Goal: Task Accomplishment & Management: Use online tool/utility

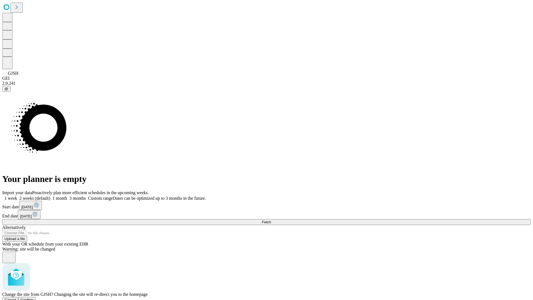
click at [34, 298] on span "Confirm" at bounding box center [27, 300] width 13 height 4
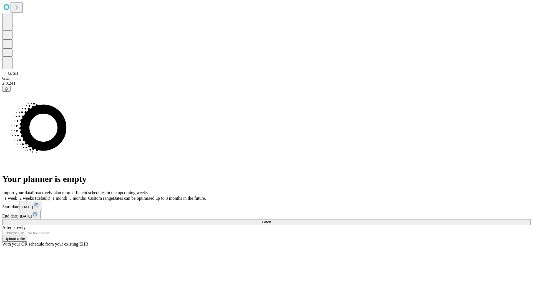
click at [17, 196] on label "1 week" at bounding box center [9, 198] width 15 height 5
click at [271, 220] on span "Fetch" at bounding box center [266, 222] width 9 height 4
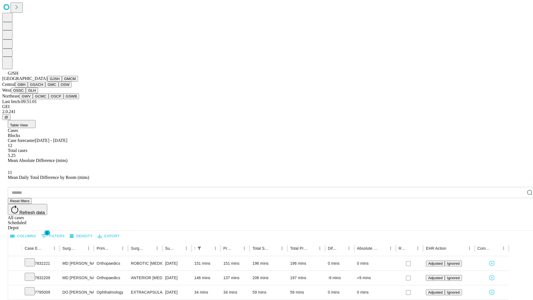
click at [62, 82] on button "GMCM" at bounding box center [70, 79] width 16 height 6
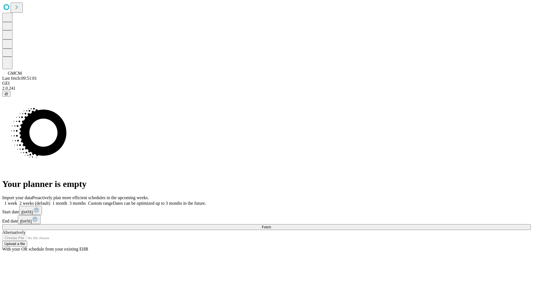
click at [17, 201] on label "1 week" at bounding box center [9, 203] width 15 height 5
click at [271, 225] on span "Fetch" at bounding box center [266, 227] width 9 height 4
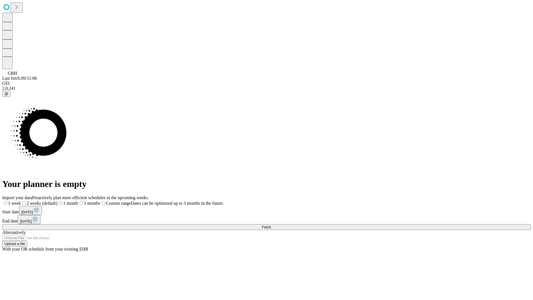
click at [271, 225] on span "Fetch" at bounding box center [266, 227] width 9 height 4
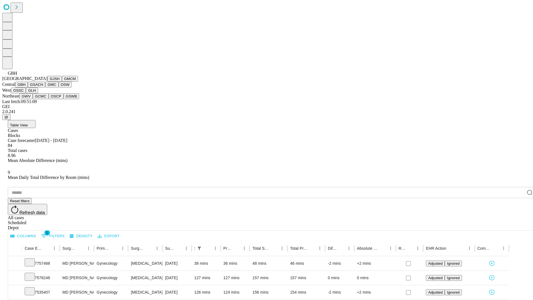
click at [43, 87] on button "GSACH" at bounding box center [36, 85] width 17 height 6
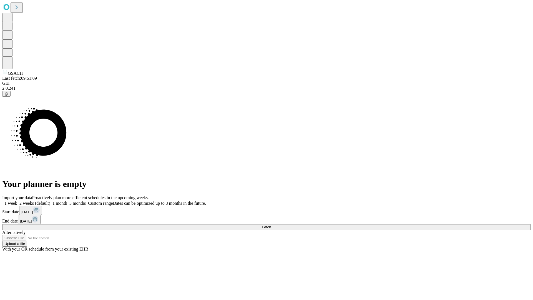
click at [17, 201] on label "1 week" at bounding box center [9, 203] width 15 height 5
click at [271, 225] on span "Fetch" at bounding box center [266, 227] width 9 height 4
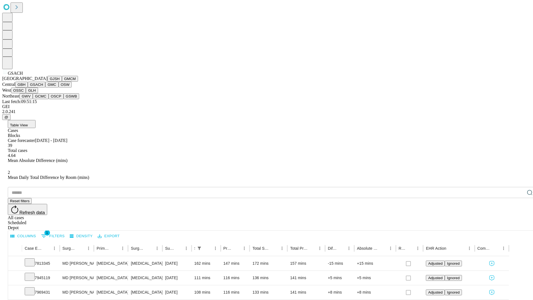
click at [45, 87] on button "GMC" at bounding box center [51, 85] width 13 height 6
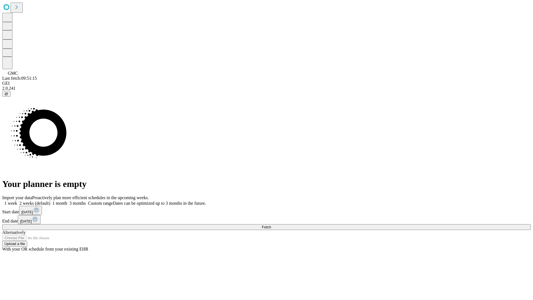
click at [17, 201] on label "1 week" at bounding box center [9, 203] width 15 height 5
click at [271, 225] on span "Fetch" at bounding box center [266, 227] width 9 height 4
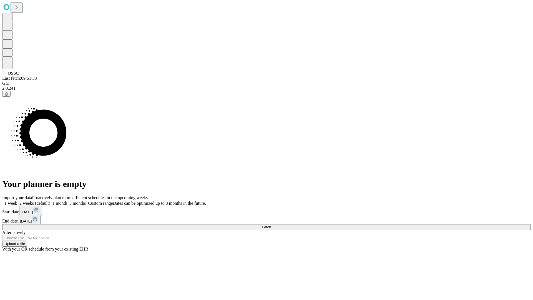
click at [17, 201] on label "1 week" at bounding box center [9, 203] width 15 height 5
click at [271, 225] on span "Fetch" at bounding box center [266, 227] width 9 height 4
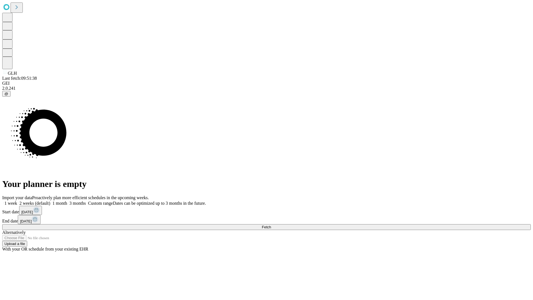
click at [17, 201] on label "1 week" at bounding box center [9, 203] width 15 height 5
click at [271, 225] on span "Fetch" at bounding box center [266, 227] width 9 height 4
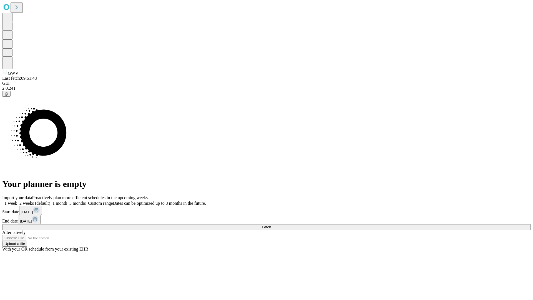
click at [17, 201] on label "1 week" at bounding box center [9, 203] width 15 height 5
click at [271, 225] on span "Fetch" at bounding box center [266, 227] width 9 height 4
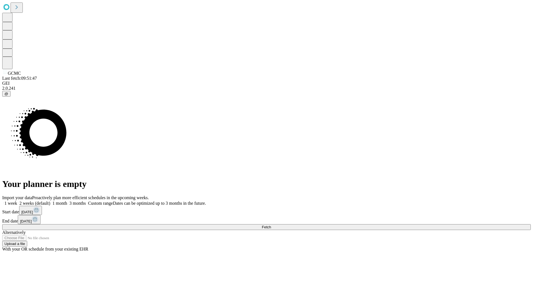
click at [17, 201] on label "1 week" at bounding box center [9, 203] width 15 height 5
click at [271, 225] on span "Fetch" at bounding box center [266, 227] width 9 height 4
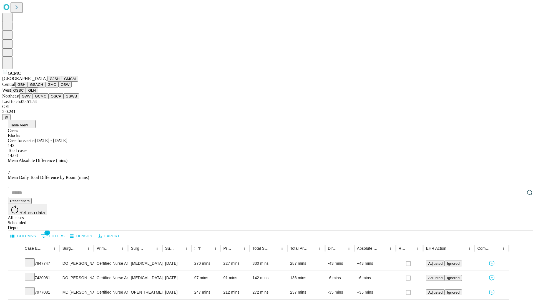
click at [49, 99] on button "OSCP" at bounding box center [56, 96] width 15 height 6
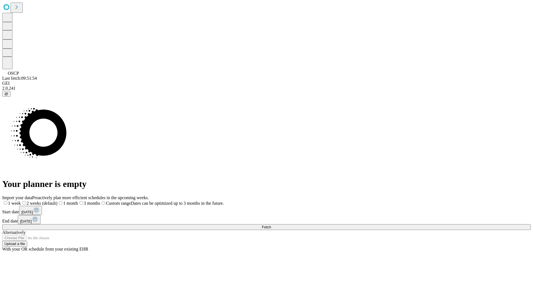
click at [21, 201] on label "1 week" at bounding box center [11, 203] width 19 height 5
click at [271, 225] on span "Fetch" at bounding box center [266, 227] width 9 height 4
